Goal: Information Seeking & Learning: Find specific fact

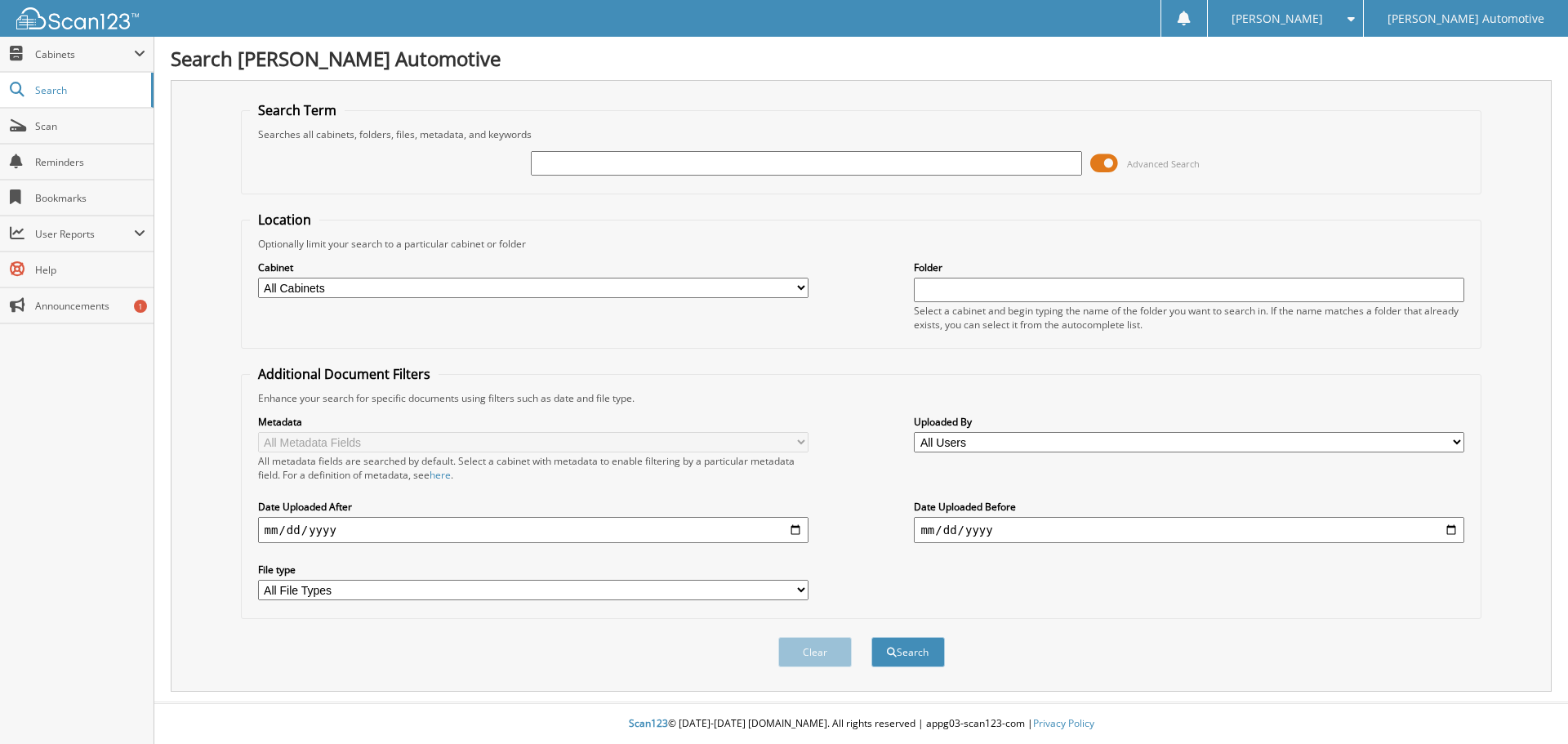
click at [634, 167] on input "text" at bounding box center [806, 163] width 550 height 24
type input "DAVID CAGLE"
click at [871, 638] on button "Search" at bounding box center [907, 652] width 73 height 31
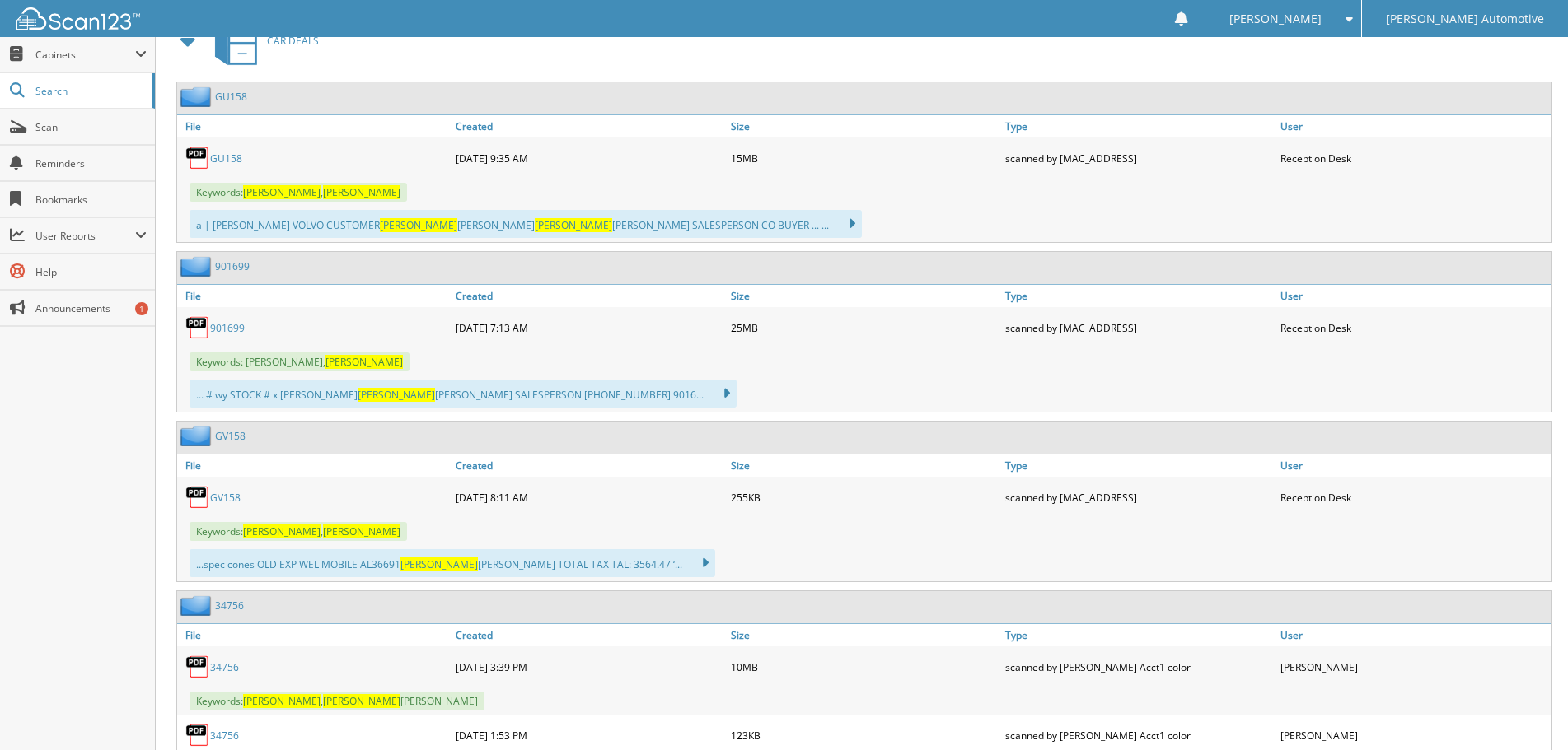
scroll to position [824, 0]
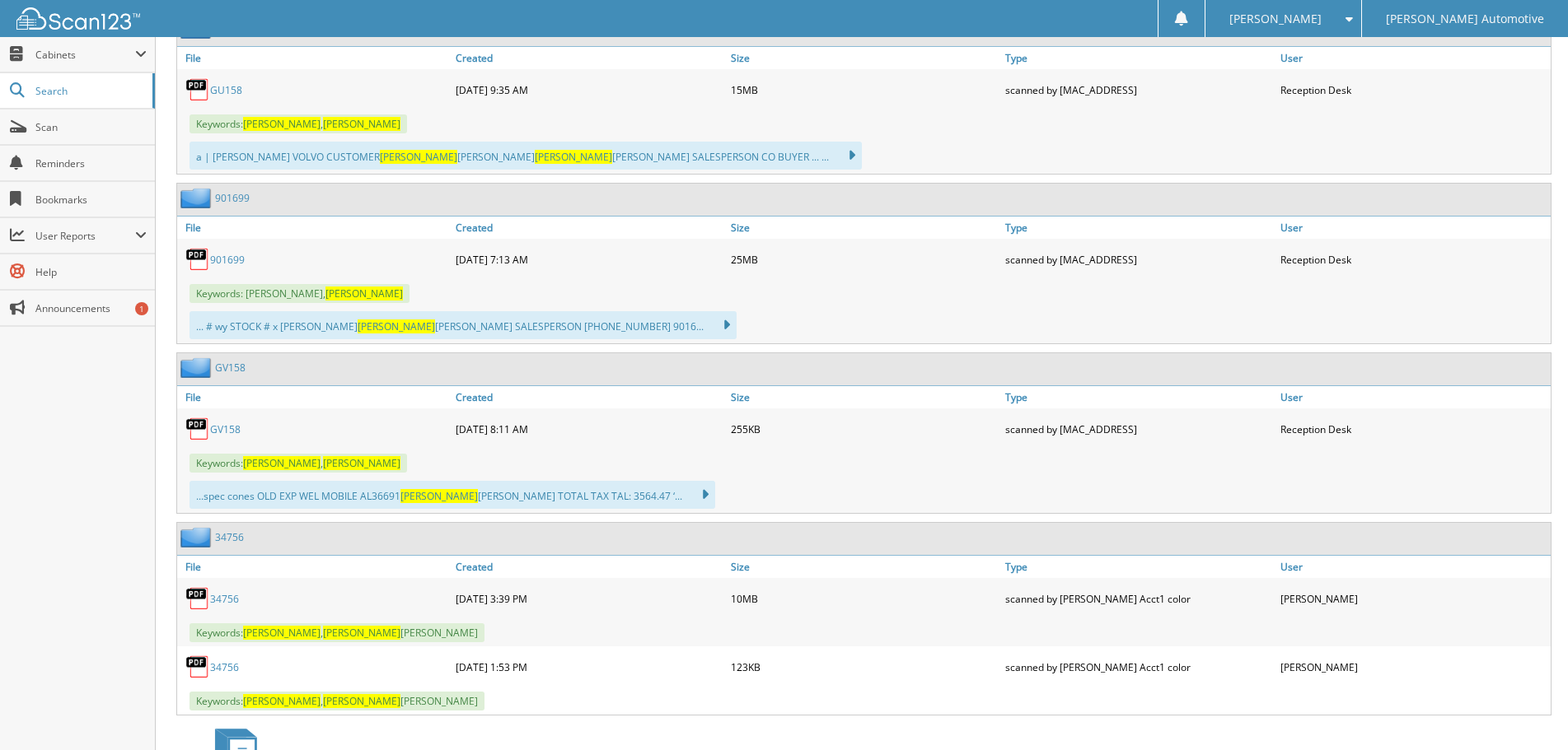
click at [230, 430] on link "GV158" at bounding box center [225, 429] width 31 height 14
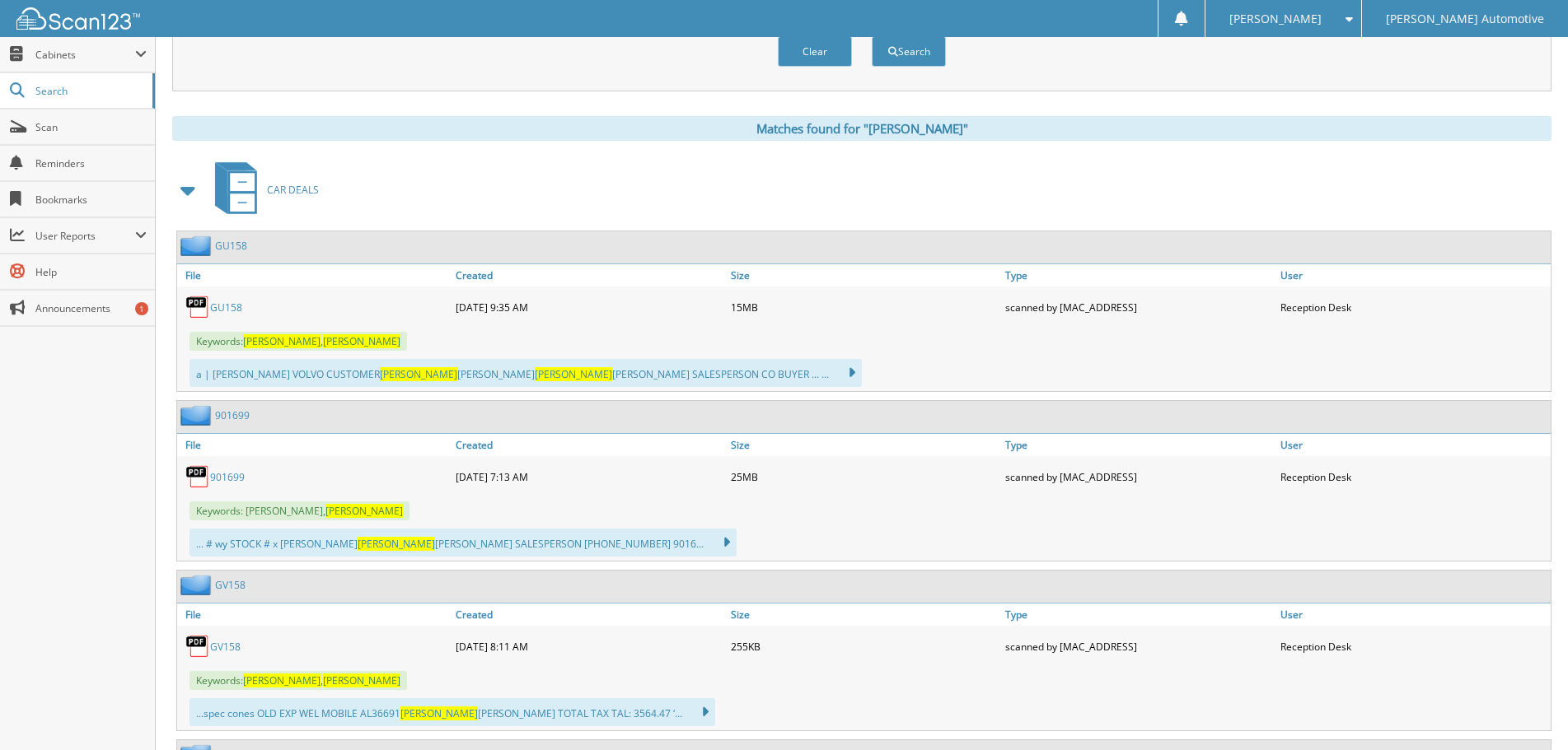
scroll to position [576, 0]
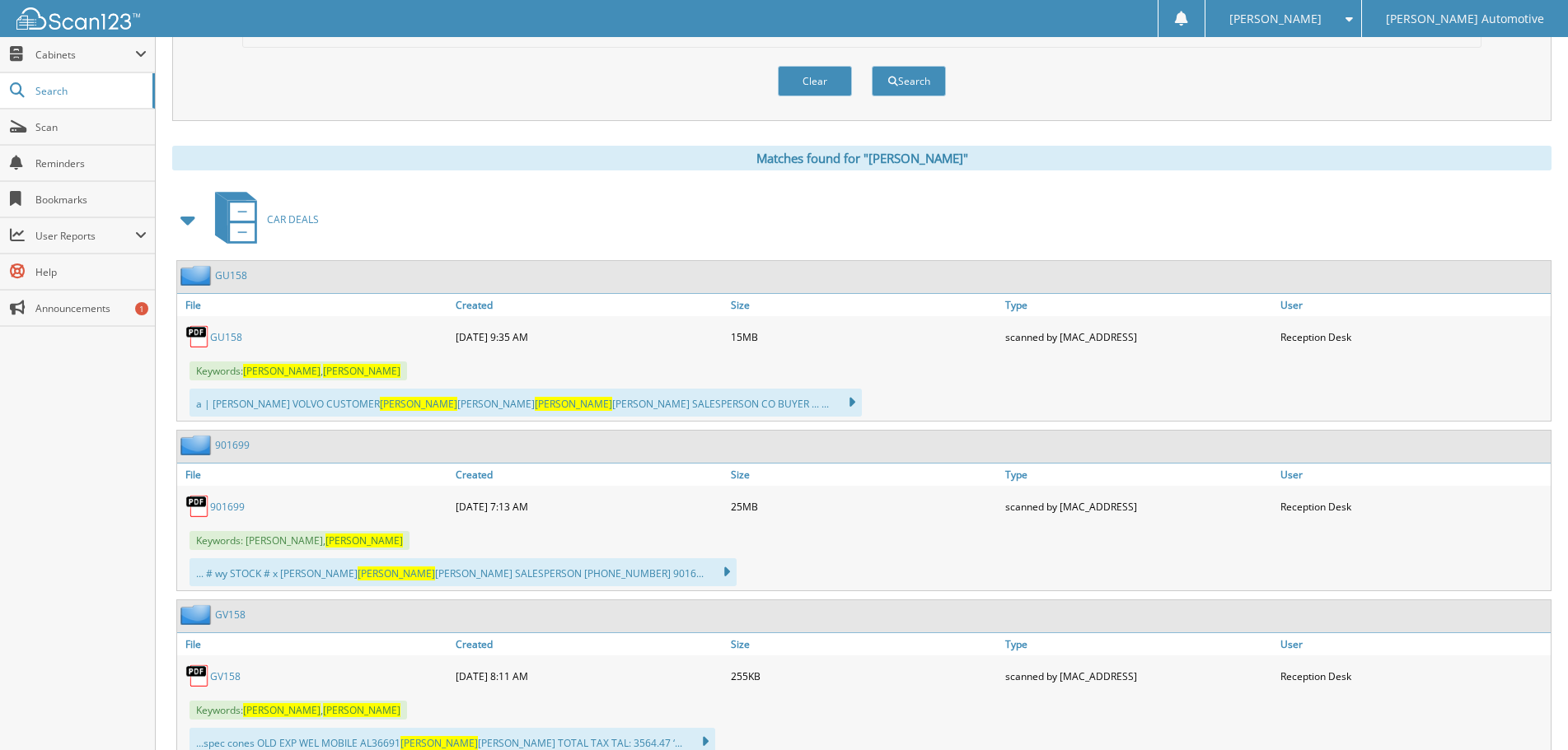
click at [229, 332] on link "GU158" at bounding box center [226, 337] width 32 height 14
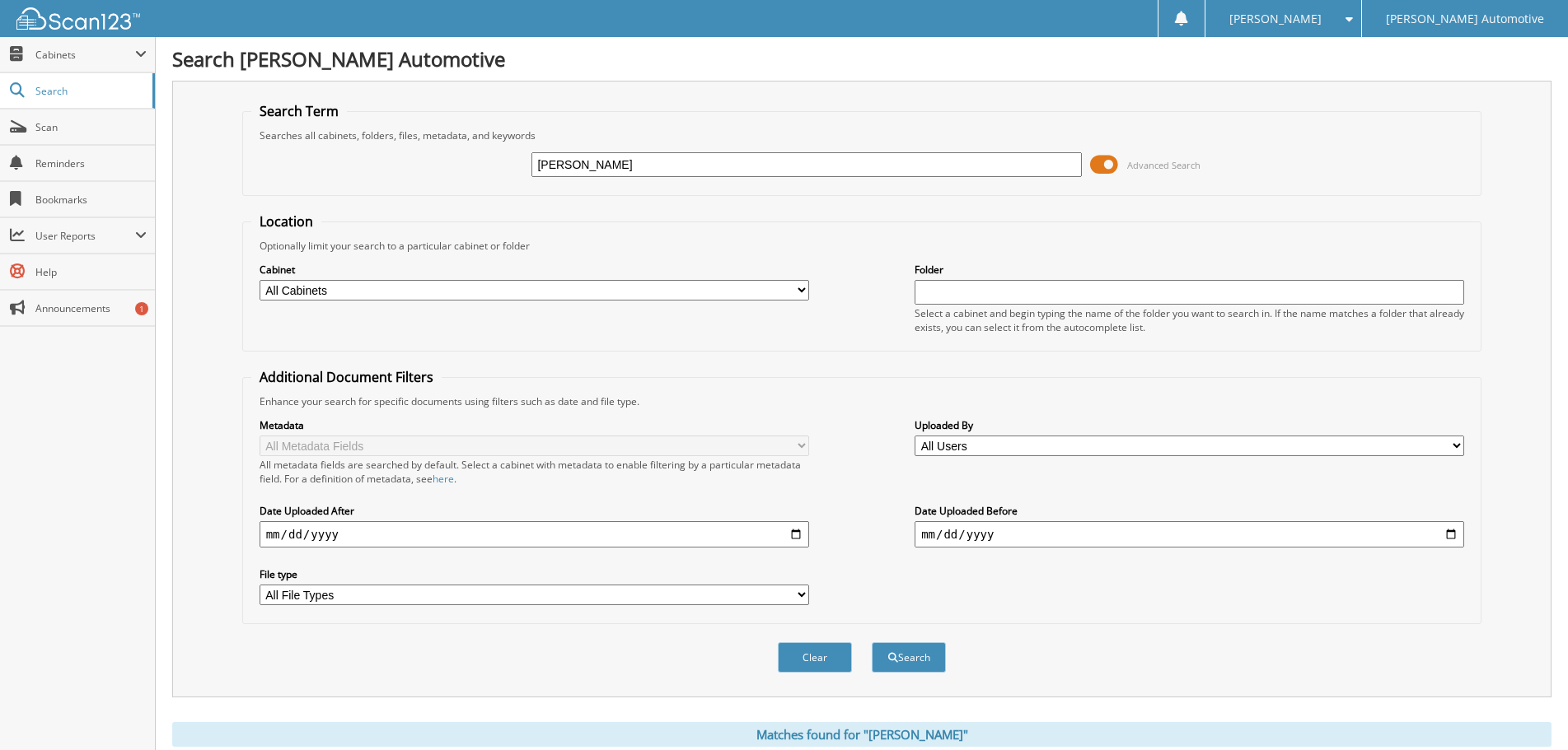
drag, startPoint x: 645, startPoint y: 170, endPoint x: 426, endPoint y: 153, distance: 219.7
click at [426, 153] on div "DAVID CAGLE Advanced Search" at bounding box center [861, 165] width 1222 height 45
type input "MELANIE DAVIS"
click at [872, 643] on button "Search" at bounding box center [908, 658] width 74 height 31
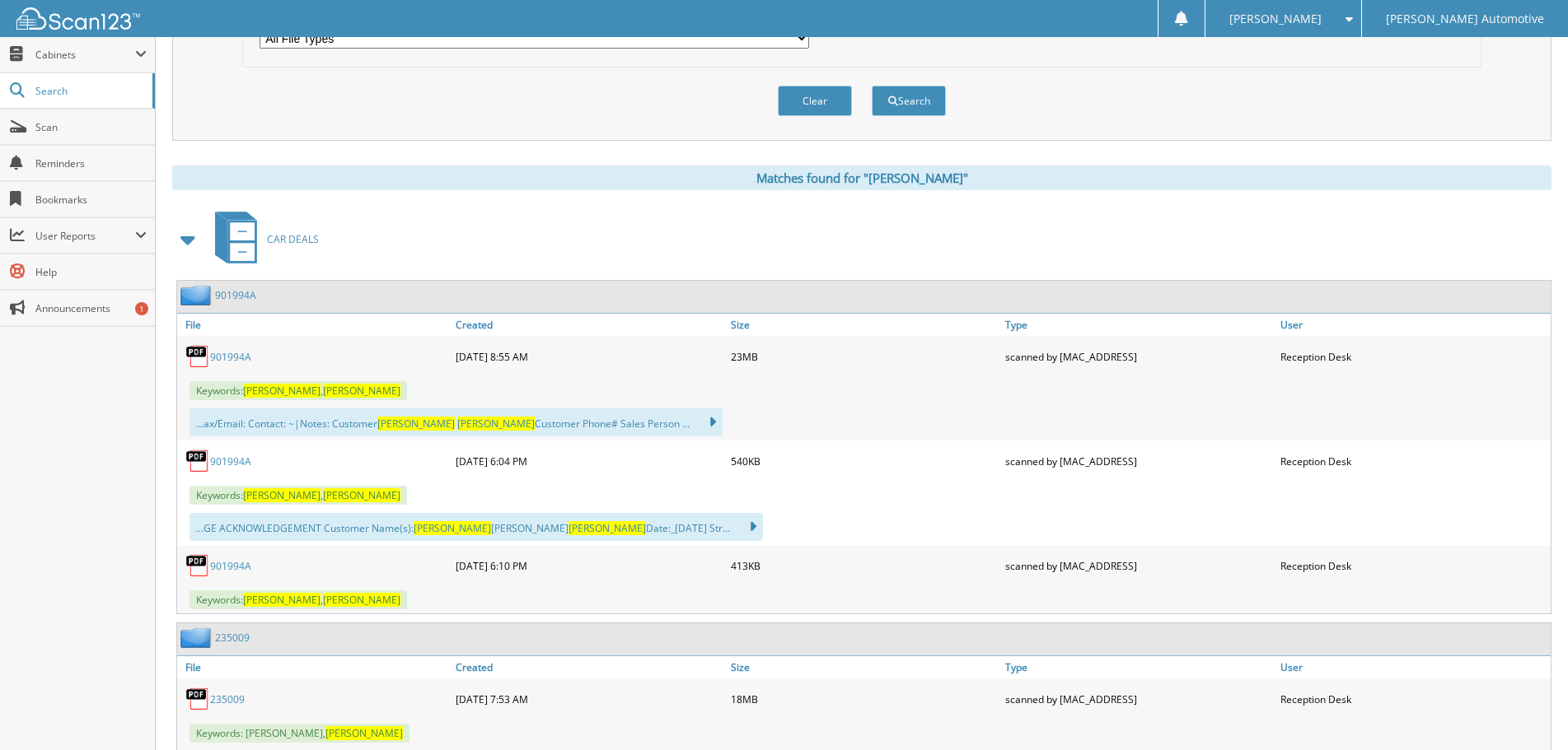
scroll to position [576, 0]
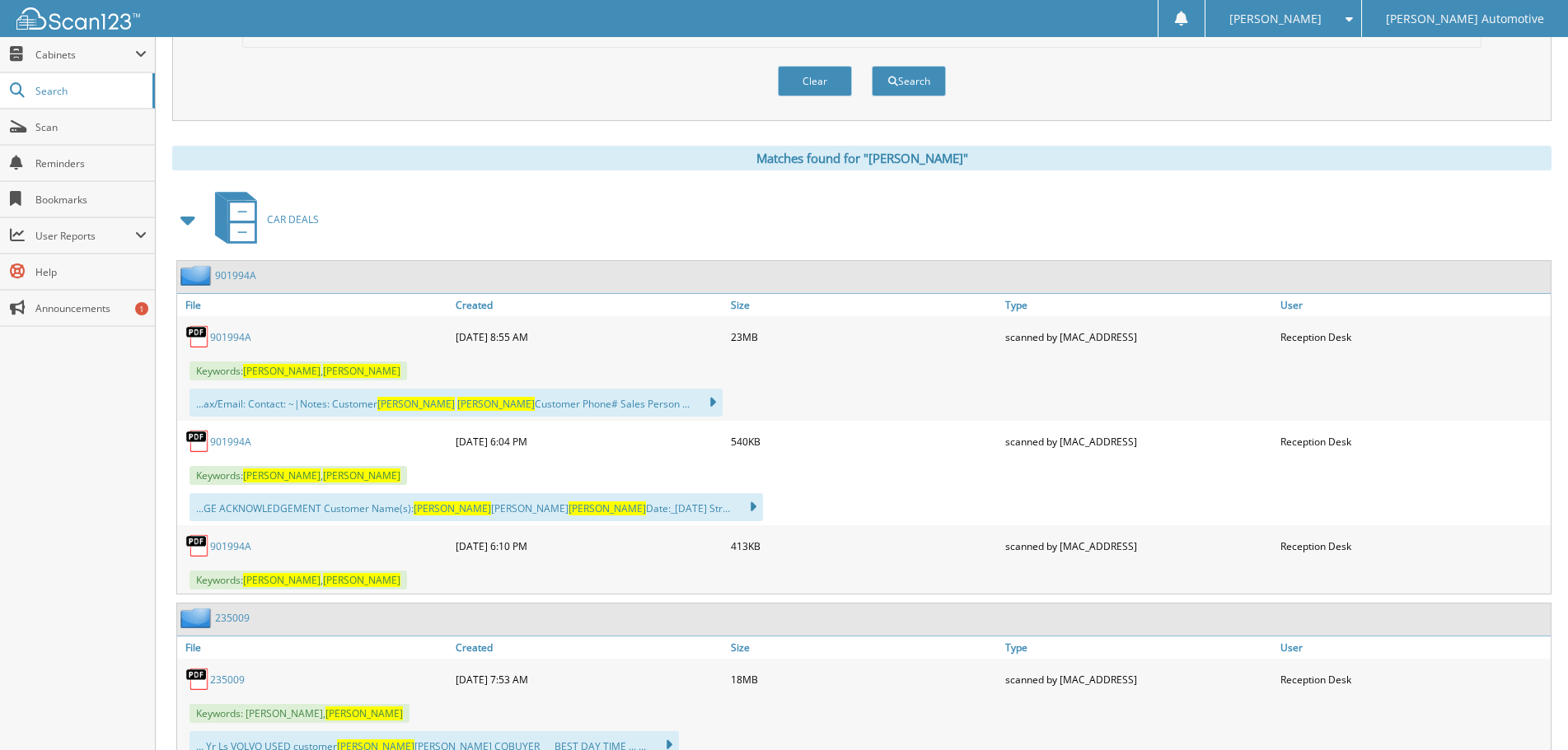
click at [221, 340] on link "901994A" at bounding box center [231, 337] width 41 height 14
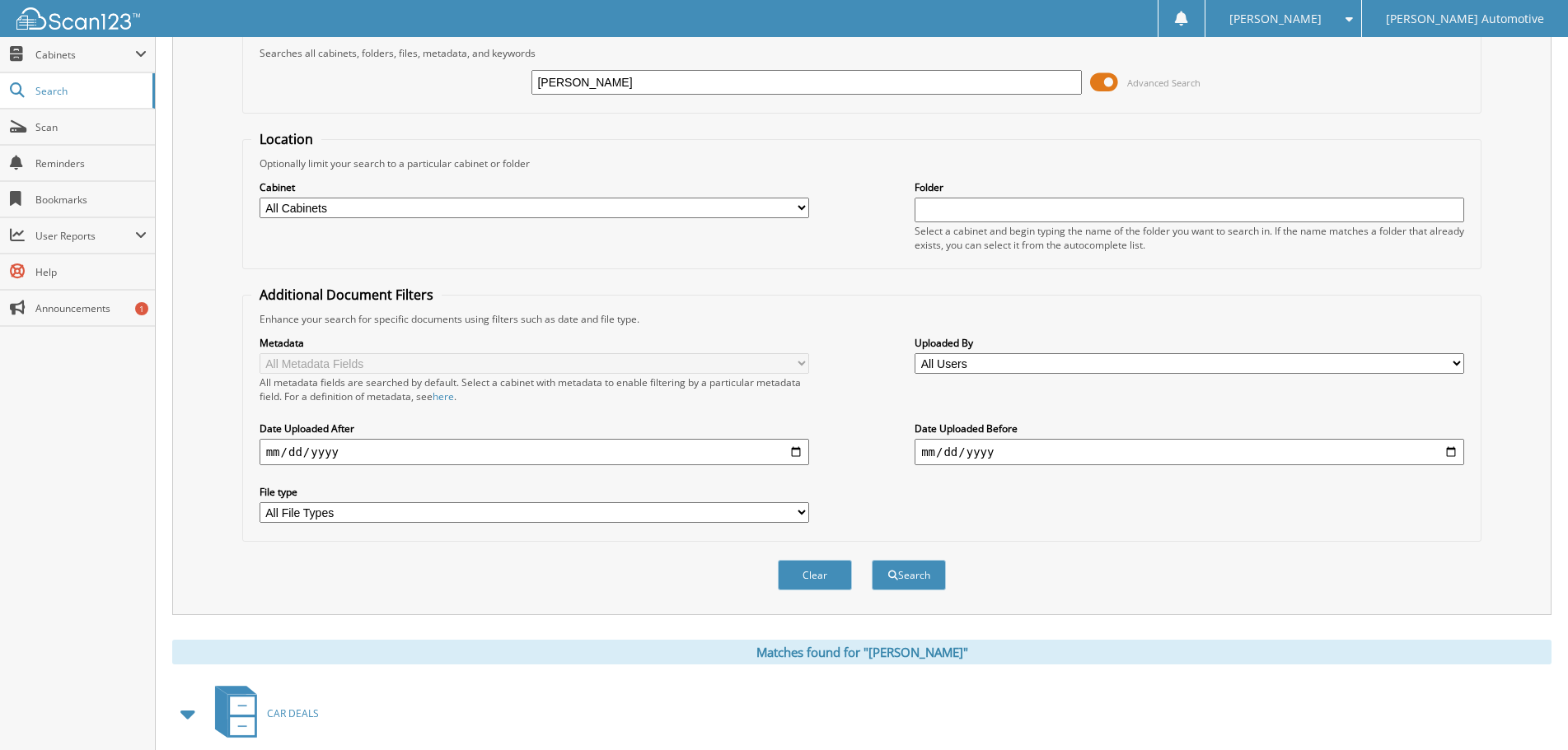
scroll to position [0, 0]
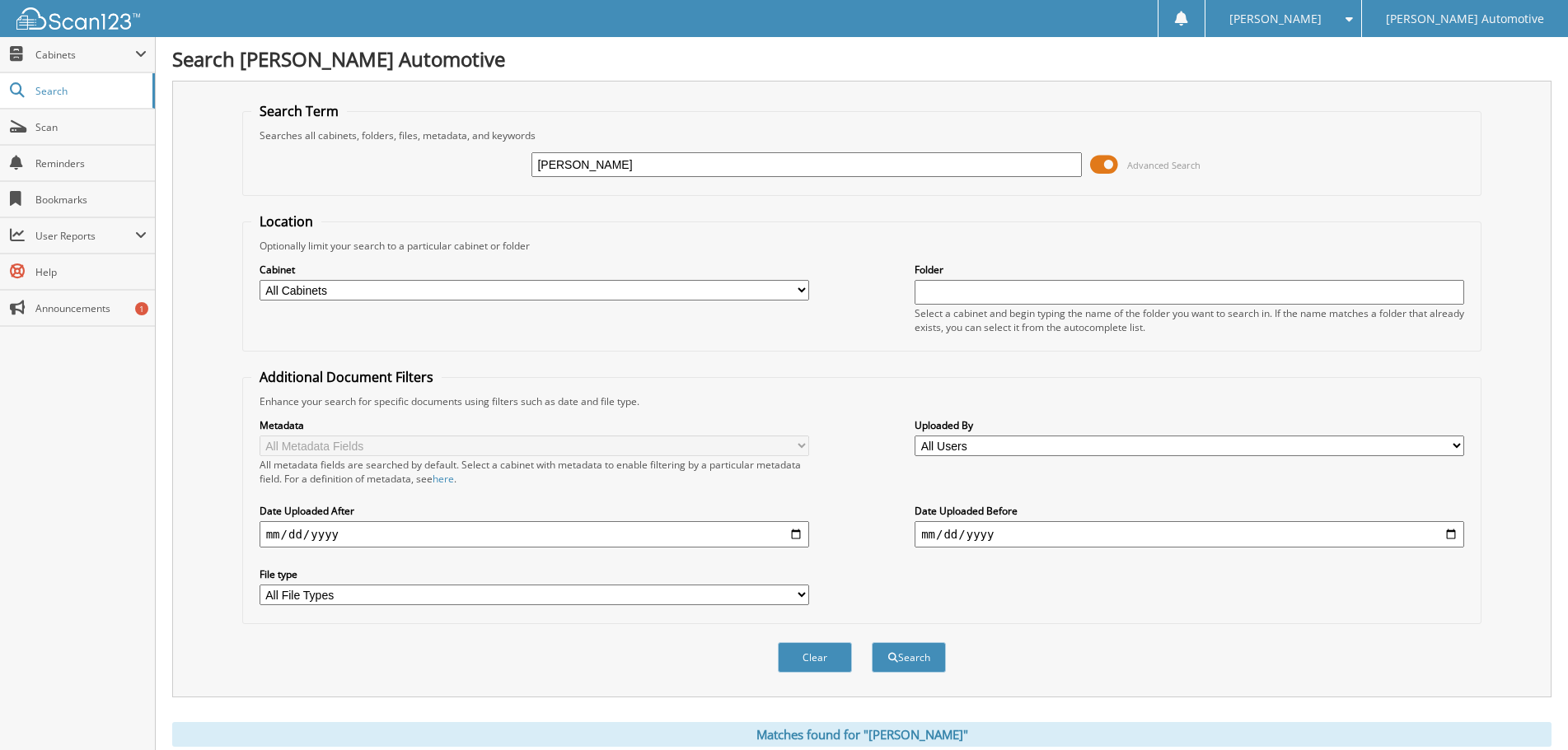
drag, startPoint x: 651, startPoint y: 169, endPoint x: 494, endPoint y: 168, distance: 157.0
click at [494, 168] on div "[PERSON_NAME] Advanced Search" at bounding box center [861, 165] width 1222 height 45
type input "49166"
click at [872, 643] on button "Search" at bounding box center [908, 658] width 74 height 31
click at [342, 169] on div "49166 Advanced Search" at bounding box center [861, 165] width 1222 height 45
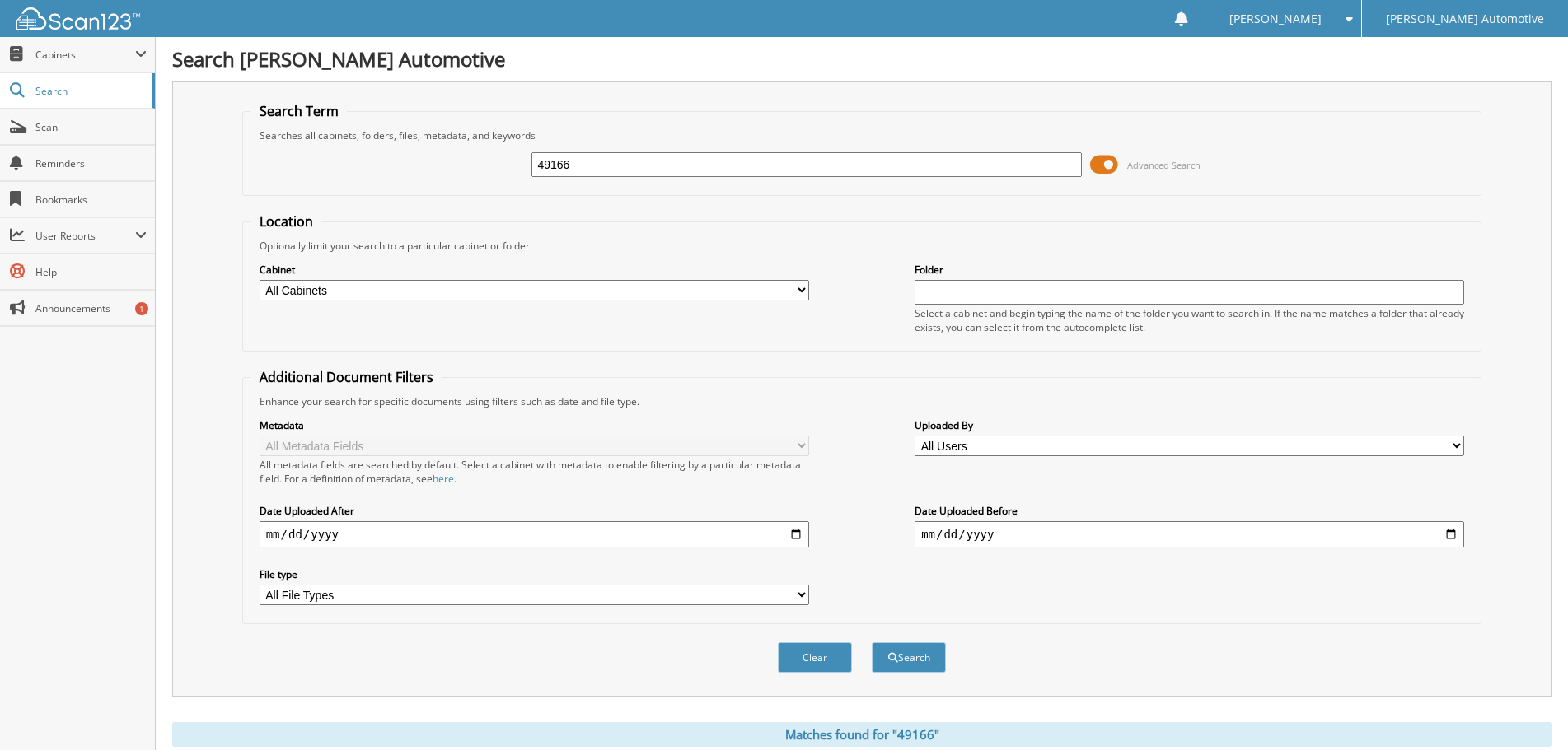
drag, startPoint x: 584, startPoint y: 165, endPoint x: 489, endPoint y: 165, distance: 95.0
click at [489, 165] on div "49166 Advanced Search" at bounding box center [861, 165] width 1222 height 45
type input "41640"
click at [872, 643] on button "Search" at bounding box center [908, 658] width 74 height 31
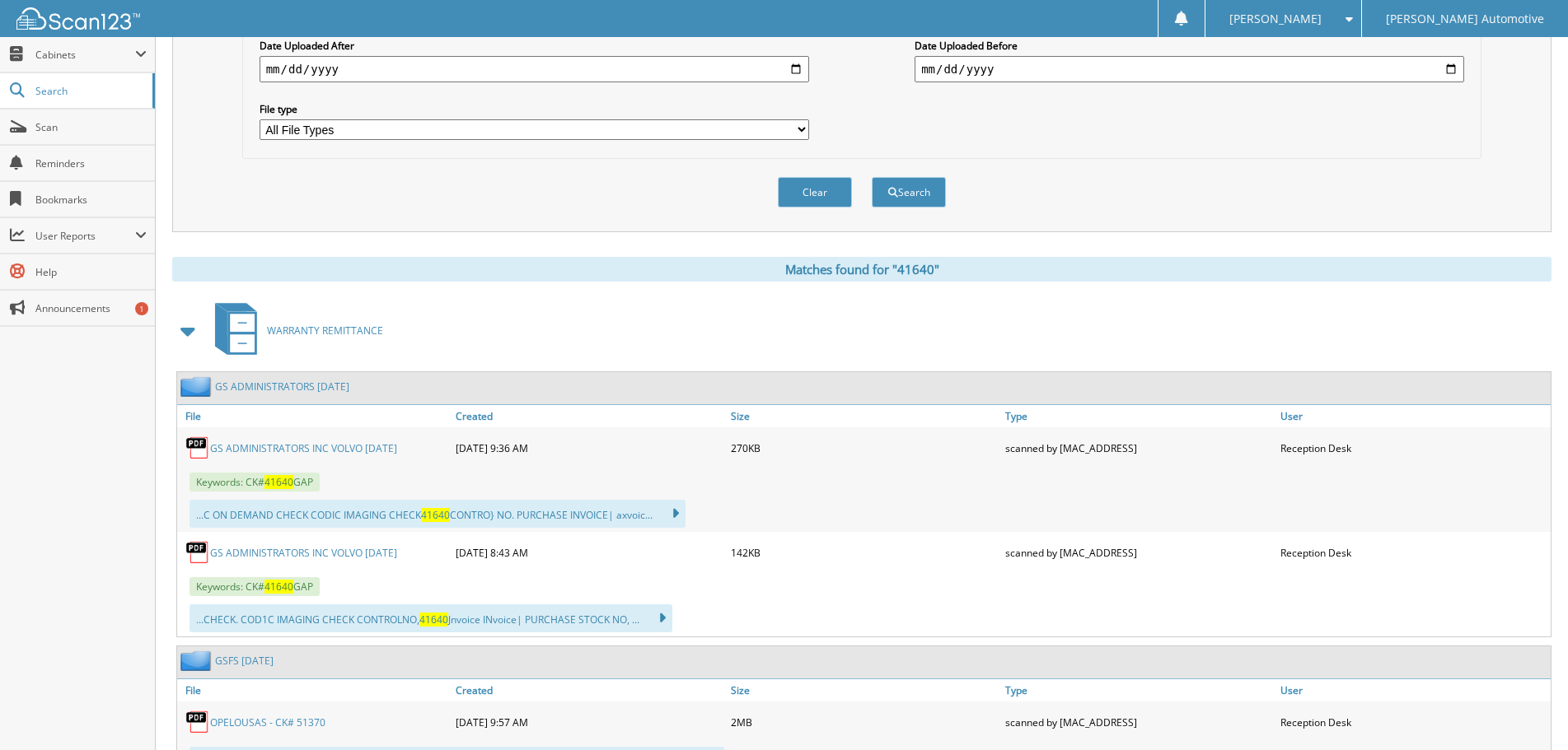
scroll to position [494, 0]
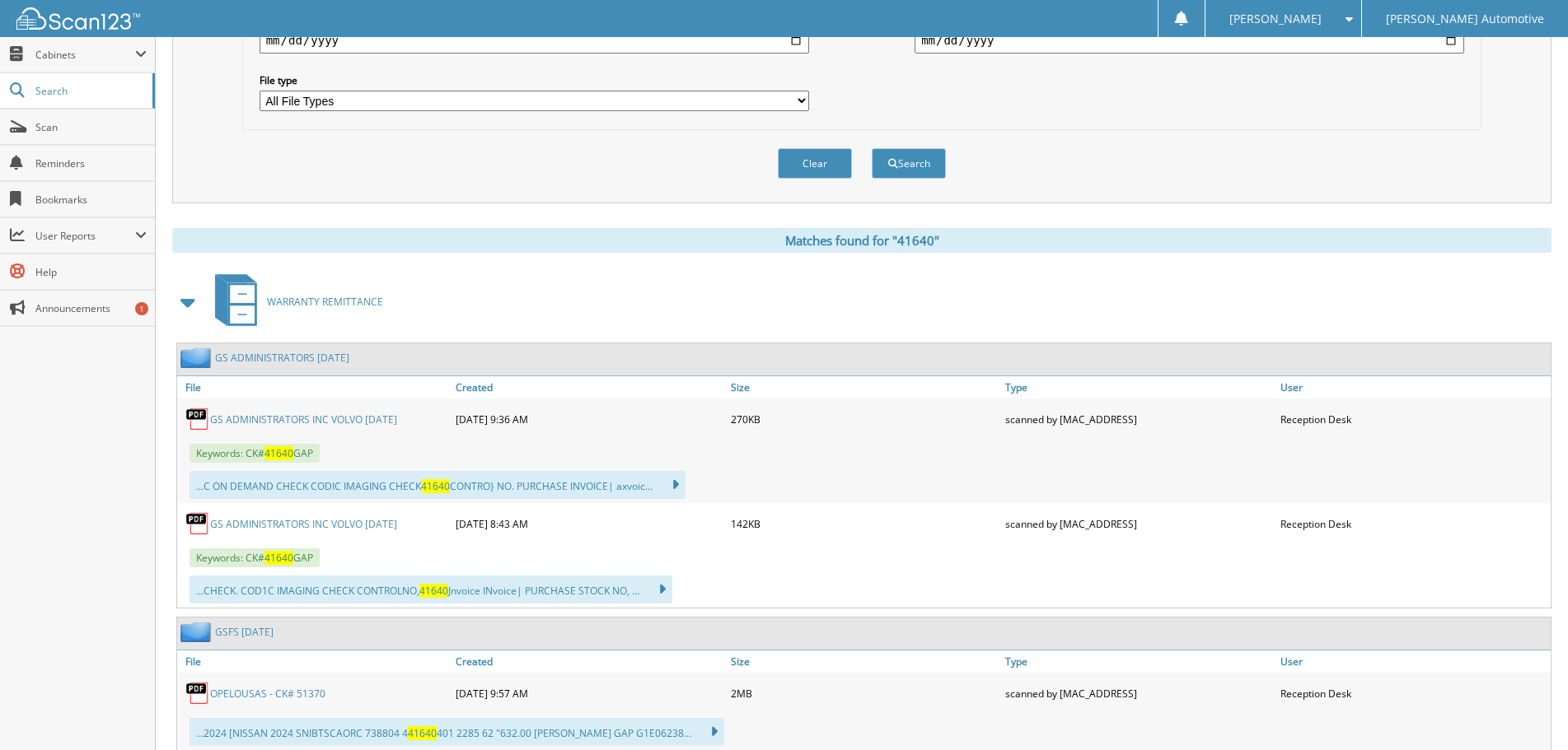
click at [347, 421] on link "GS ADMINISTRATORS INC VOLVO JUNE 2023" at bounding box center [303, 419] width 187 height 14
click at [555, 301] on div "WARRANTY REMITTANCE" at bounding box center [862, 302] width 1379 height 65
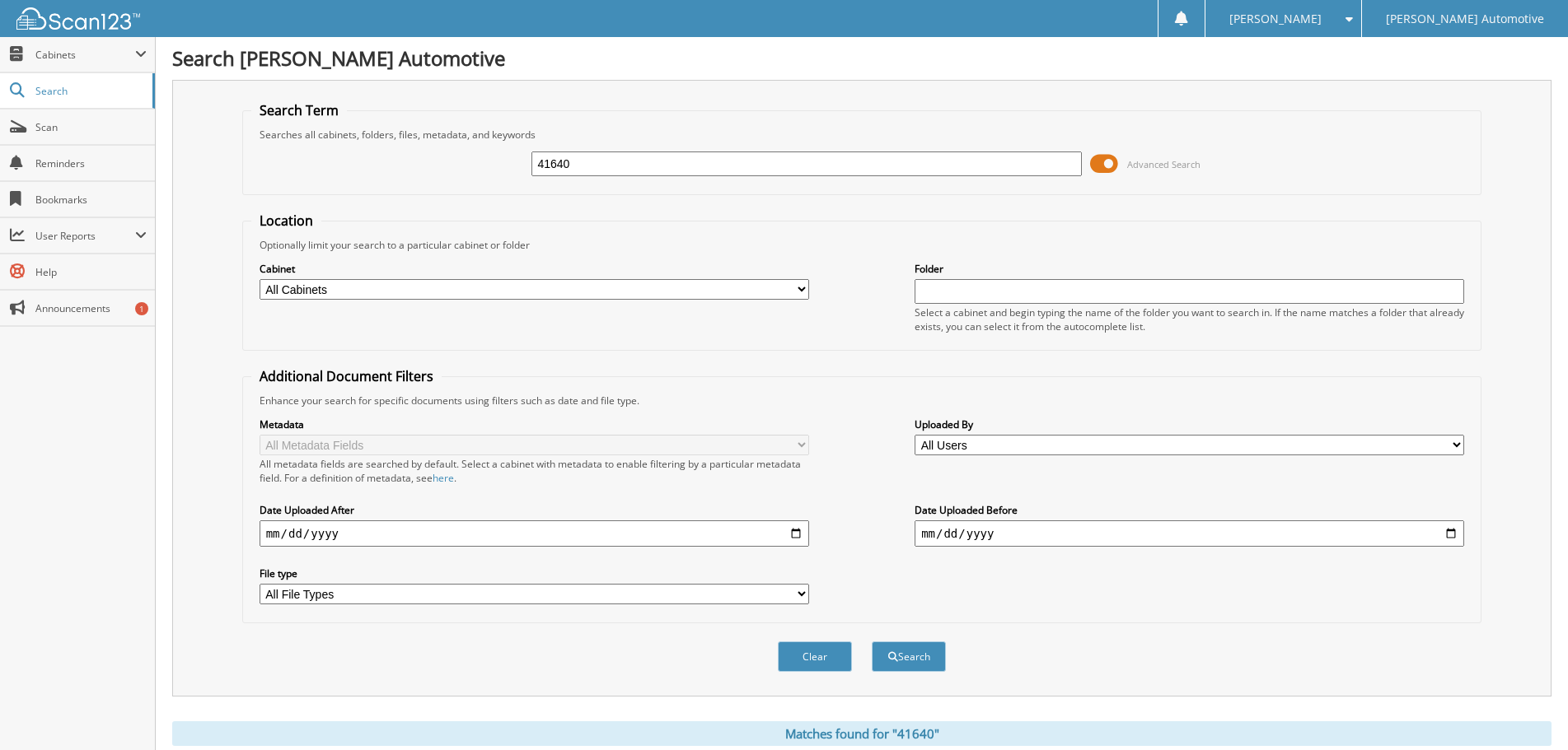
scroll to position [0, 0]
drag, startPoint x: 584, startPoint y: 163, endPoint x: 506, endPoint y: 163, distance: 78.0
click at [506, 163] on div "41640 Advanced Search" at bounding box center [861, 165] width 1222 height 45
type input "49166"
click at [872, 643] on button "Search" at bounding box center [908, 658] width 74 height 31
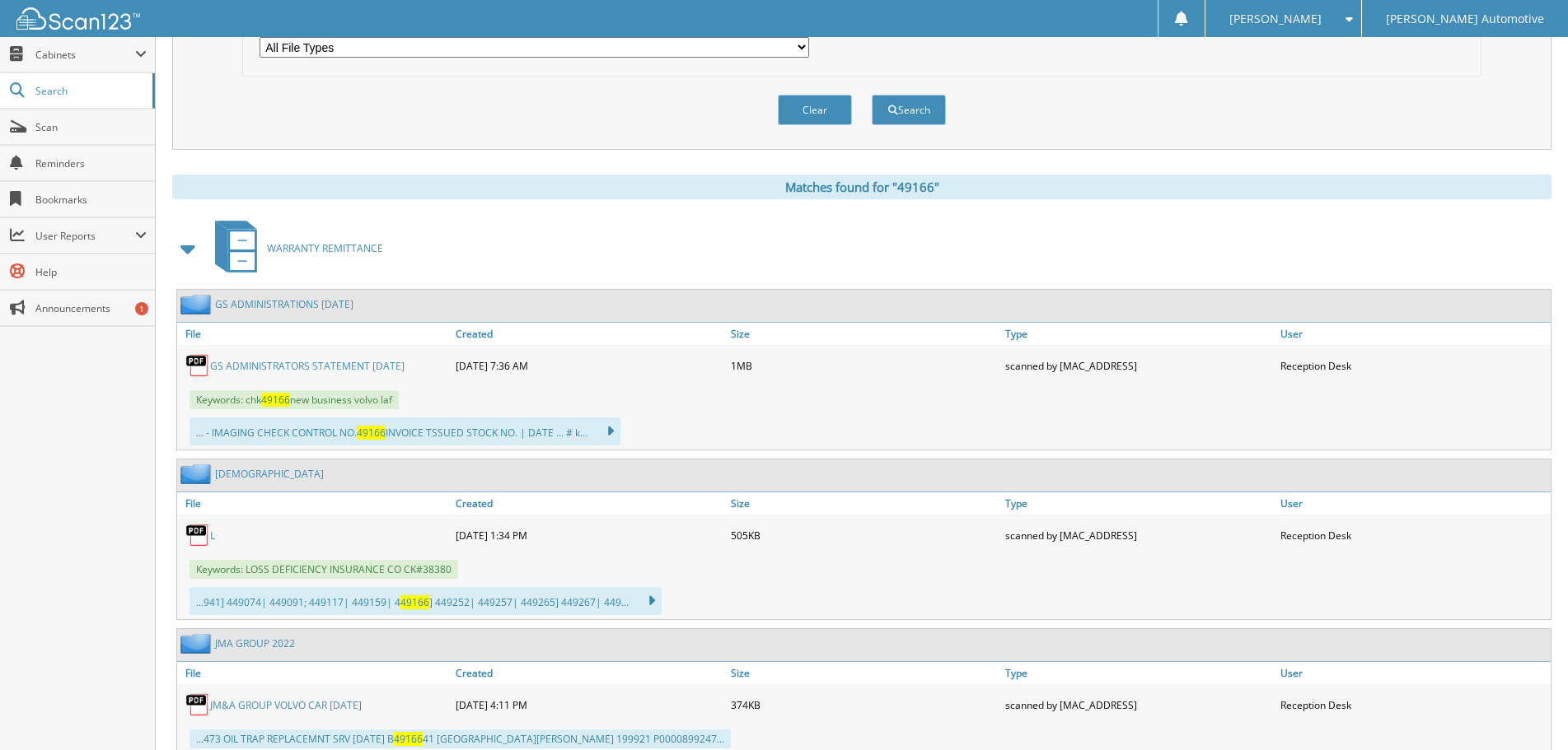
scroll to position [576, 0]
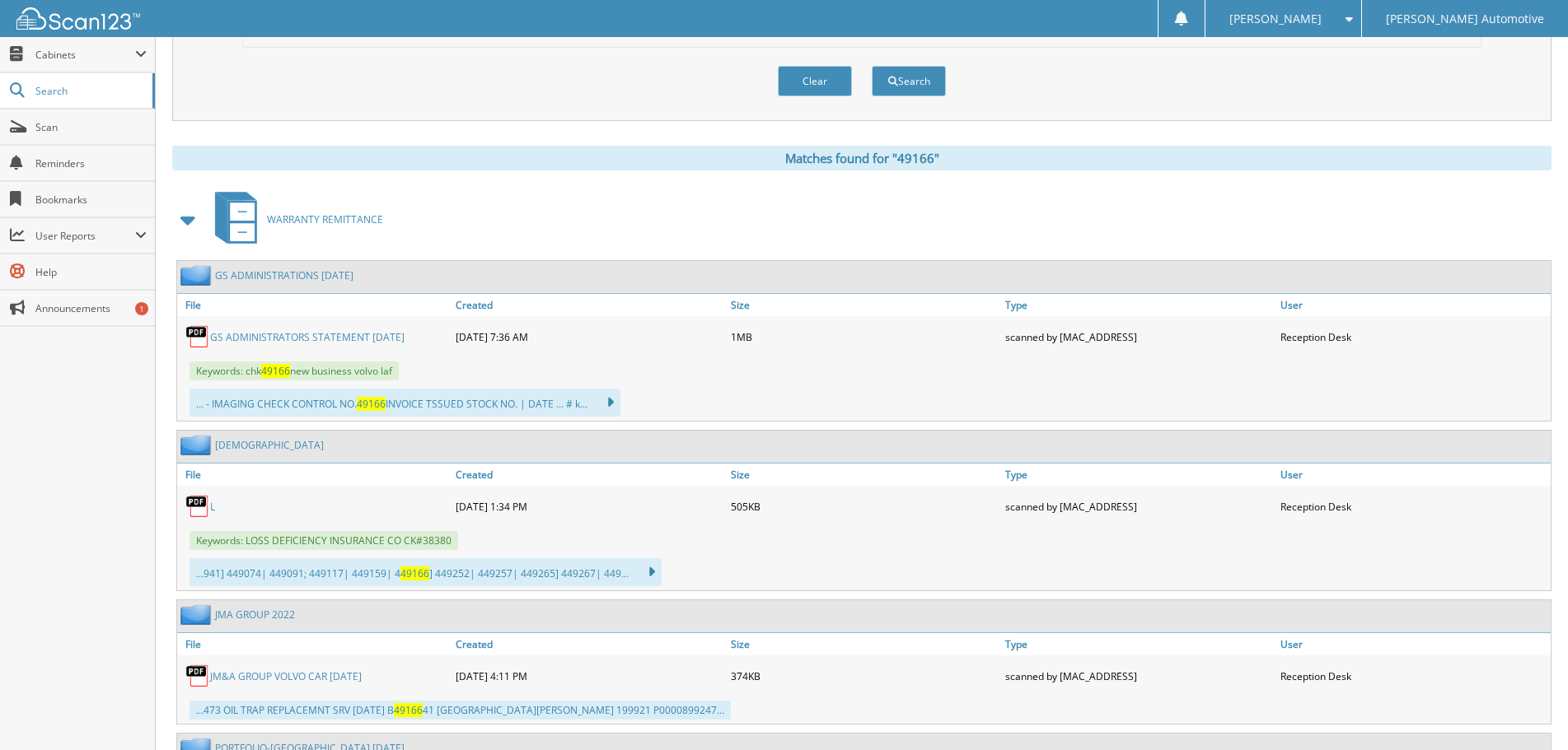
click at [302, 340] on link "GS ADMINISTRATORS STATEMENT [DATE]" at bounding box center [307, 337] width 194 height 14
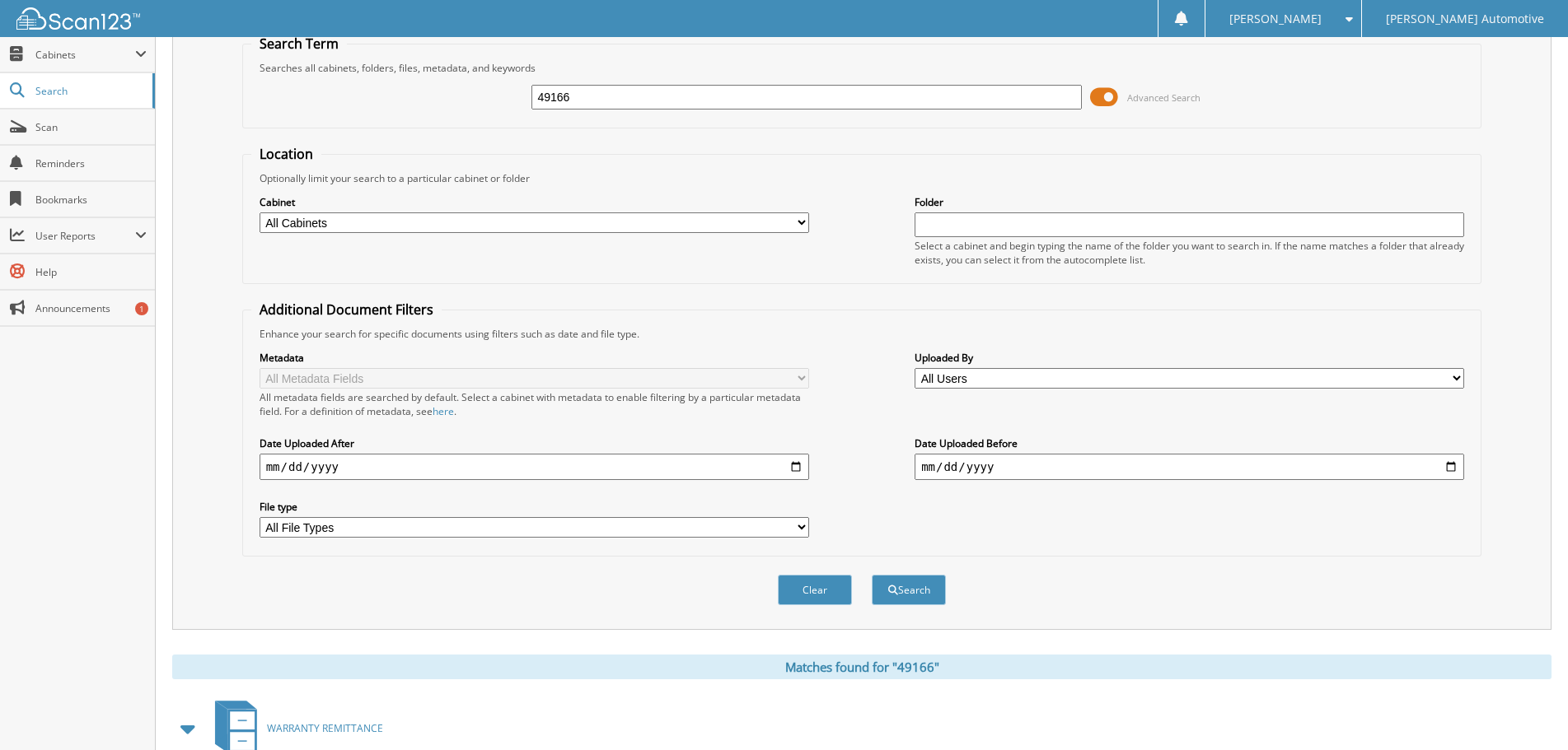
scroll to position [0, 0]
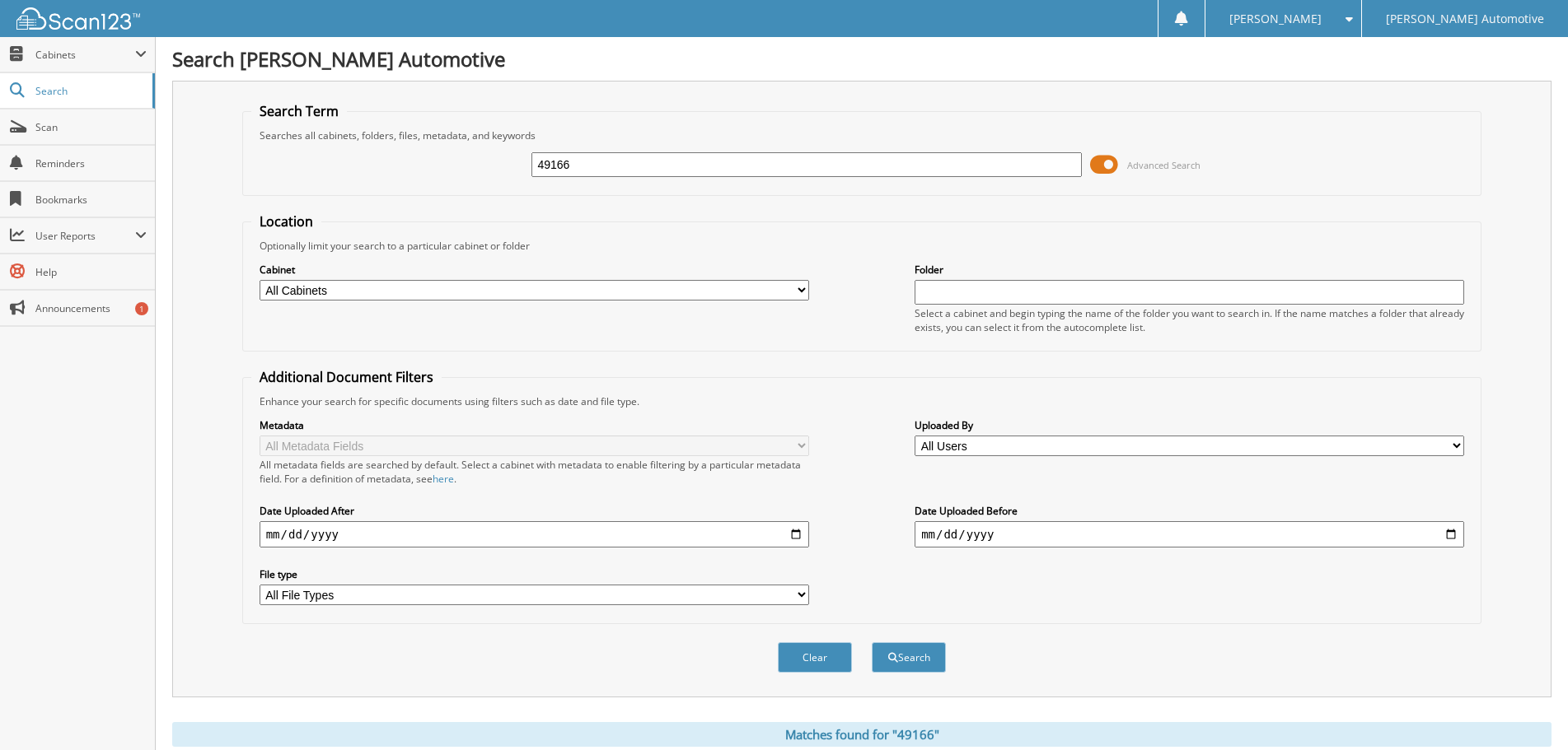
drag, startPoint x: 650, startPoint y: 160, endPoint x: 493, endPoint y: 162, distance: 157.0
click at [493, 162] on div "49166 Advanced Search" at bounding box center [861, 165] width 1222 height 45
type input "49494"
click at [872, 643] on button "Search" at bounding box center [908, 658] width 74 height 31
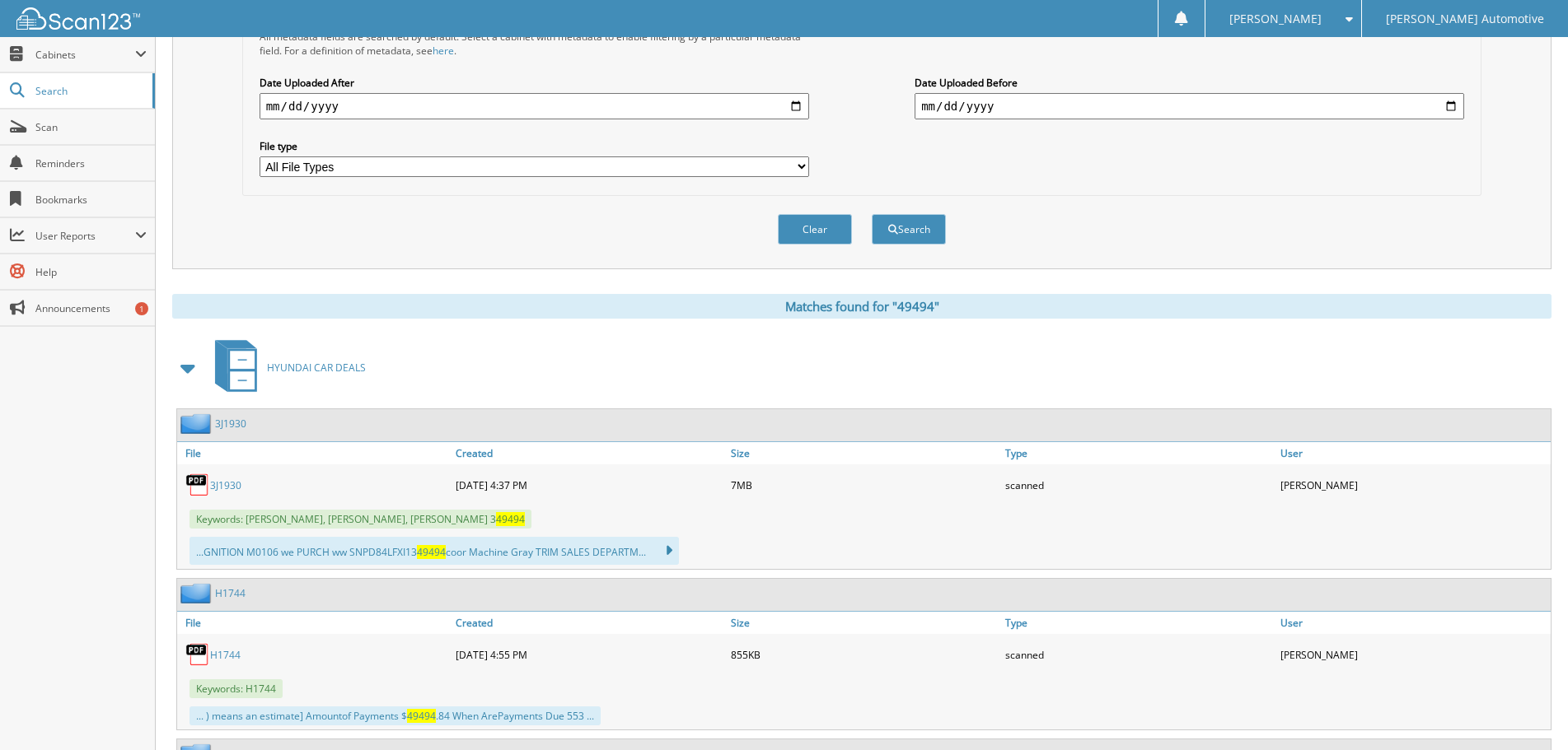
scroll to position [576, 0]
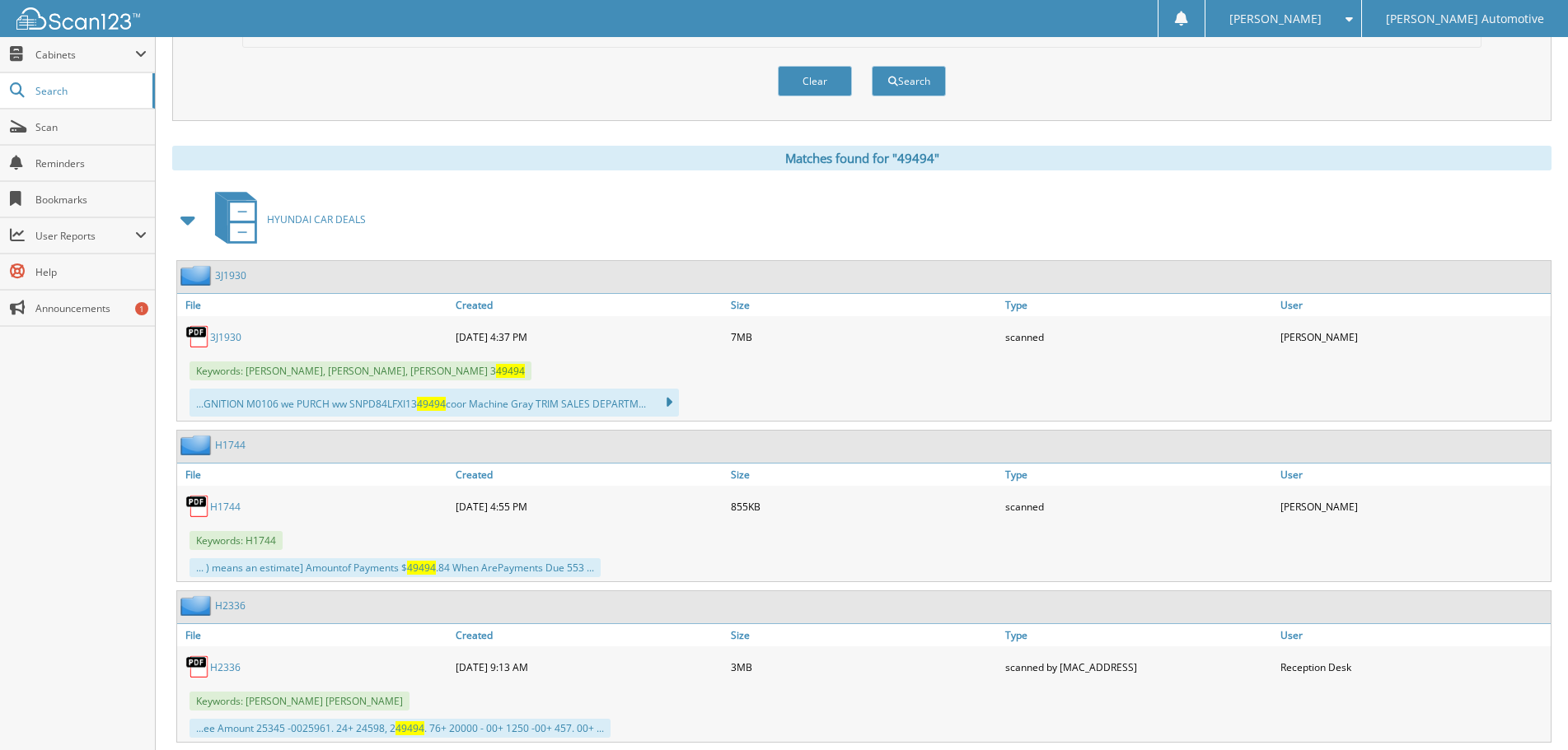
click at [182, 221] on span at bounding box center [189, 220] width 23 height 30
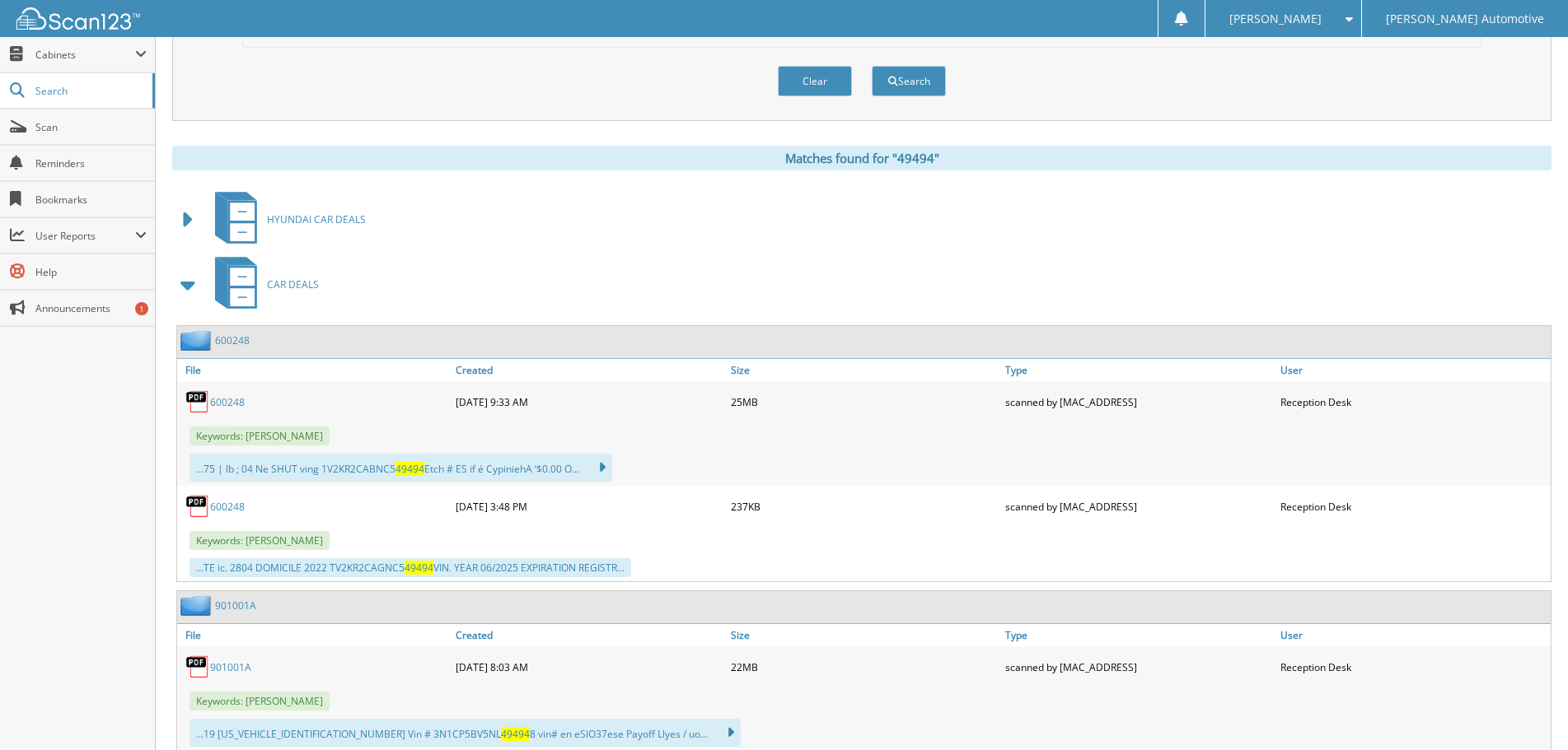
click at [190, 282] on span at bounding box center [189, 285] width 23 height 30
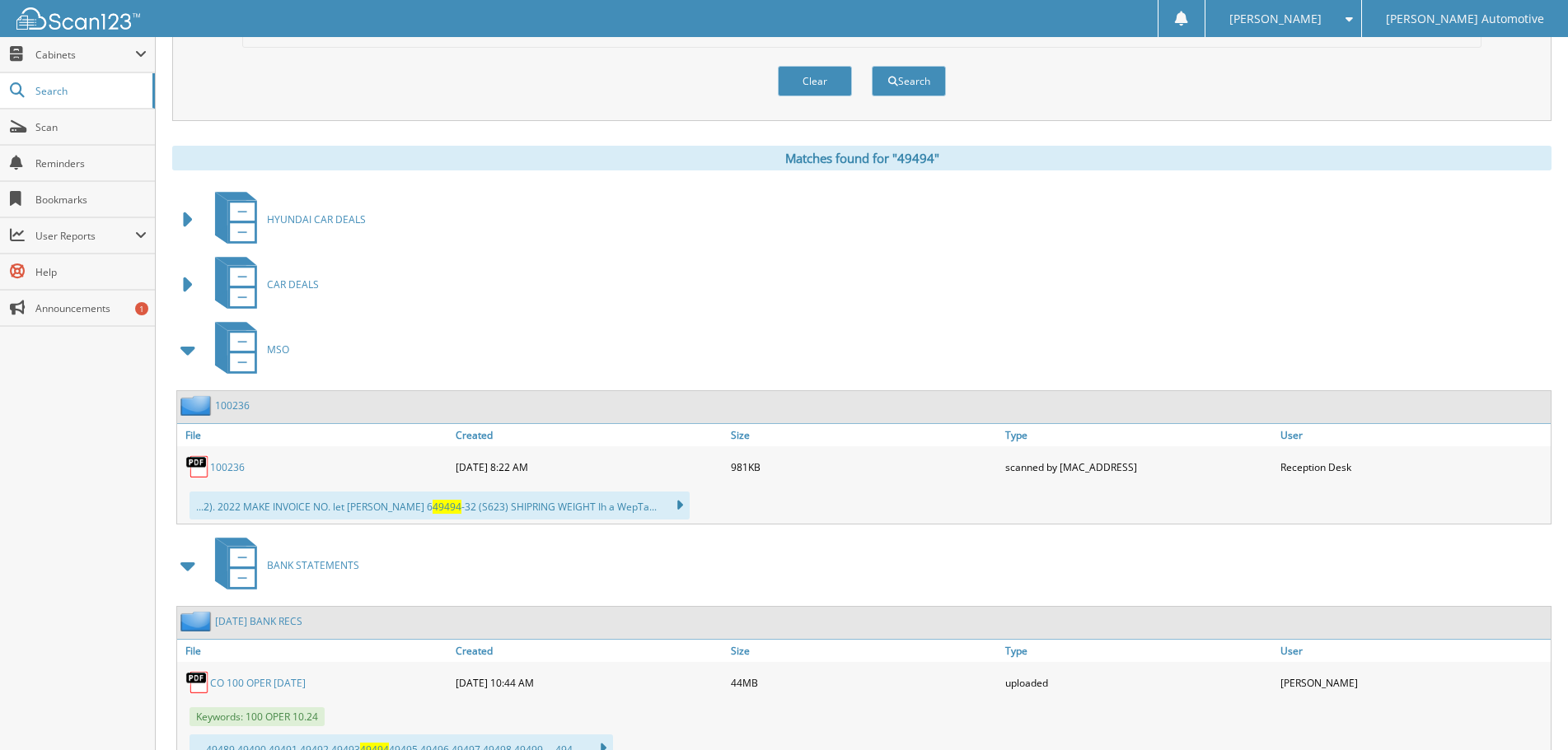
click at [187, 347] on span at bounding box center [189, 350] width 23 height 30
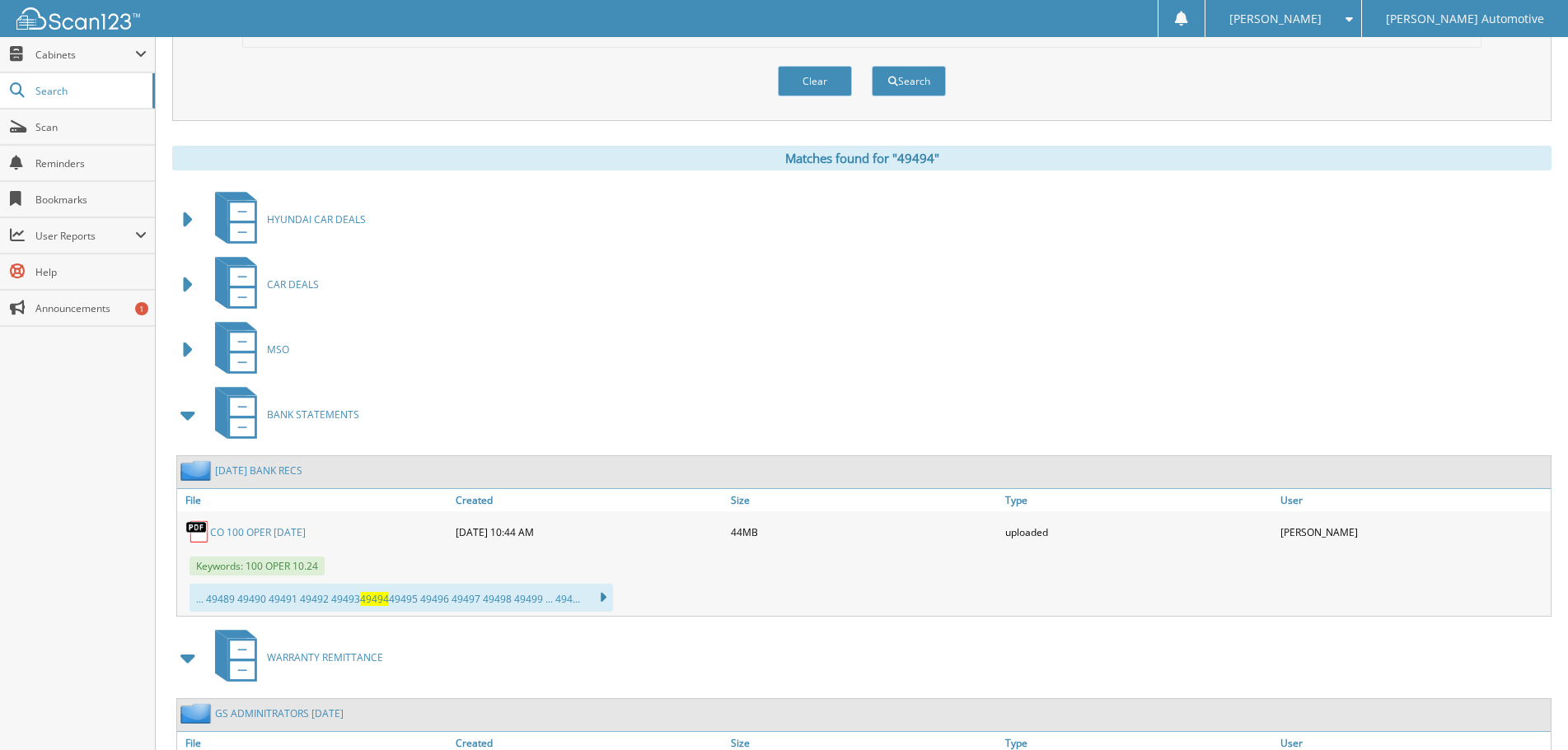
click at [187, 411] on span at bounding box center [189, 415] width 23 height 30
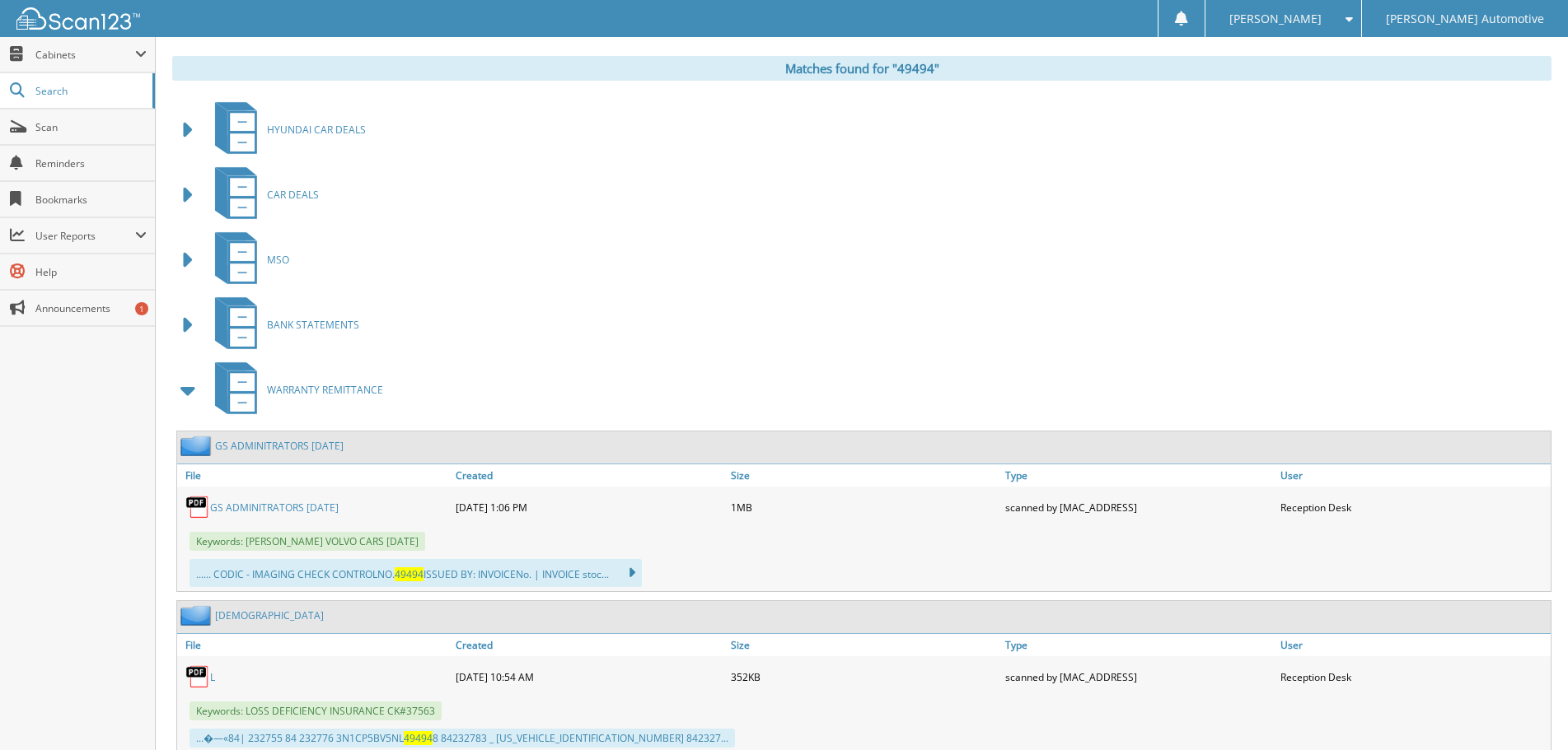
scroll to position [824, 0]
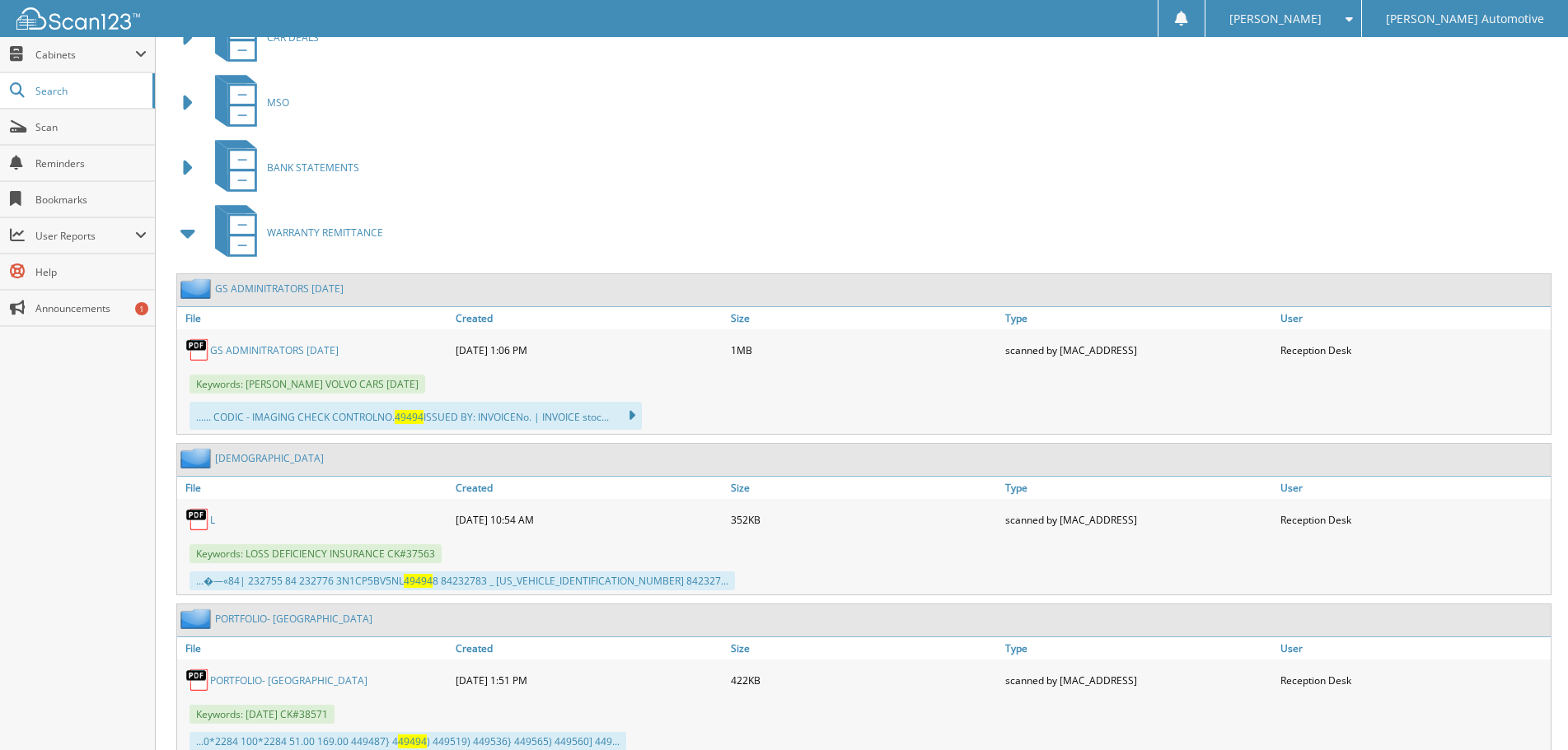
click at [339, 354] on link "GS ADMINITRATORS [DATE]" at bounding box center [274, 350] width 129 height 14
